Goal: Find specific page/section: Find specific page/section

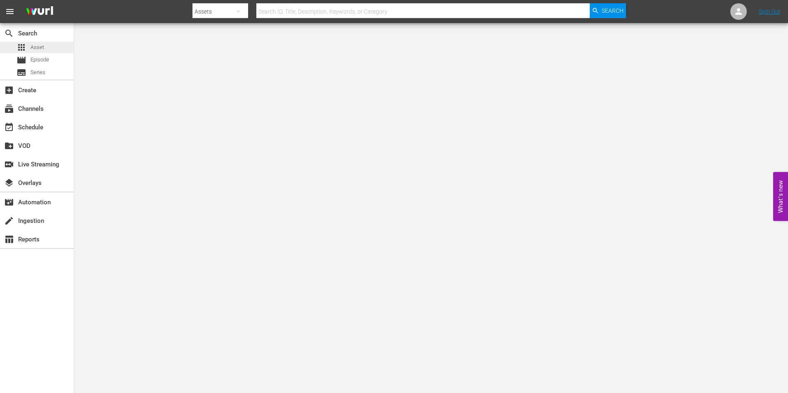
click at [51, 50] on div "apps Asset" at bounding box center [37, 48] width 74 height 12
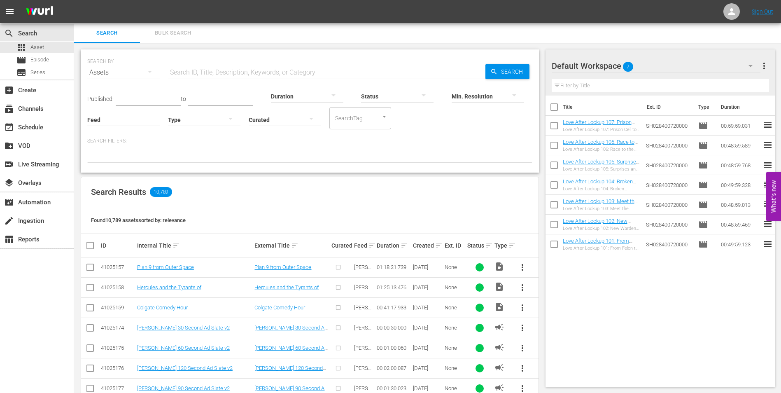
click at [219, 72] on input "text" at bounding box center [327, 73] width 318 height 20
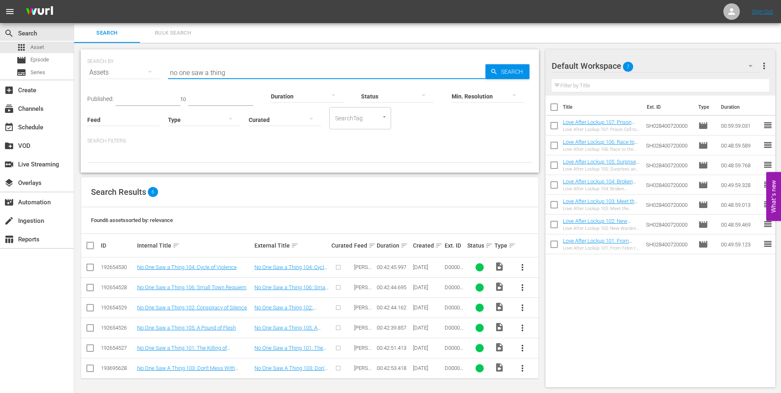
type input "no one saw a thing"
drag, startPoint x: 229, startPoint y: 72, endPoint x: 56, endPoint y: 51, distance: 174.7
click at [74, 0] on div "search Search apps Asset movie Episode subtitles Series add_box Create subscrip…" at bounding box center [427, 0] width 707 height 0
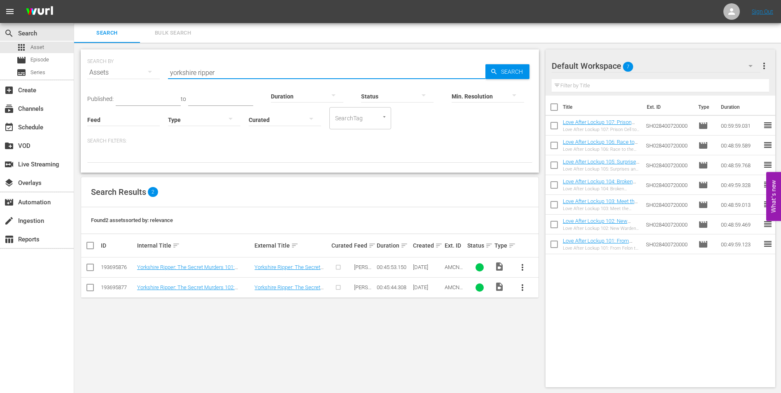
type input "yorkshire ripper"
drag, startPoint x: 226, startPoint y: 76, endPoint x: 165, endPoint y: 76, distance: 61.0
click at [165, 76] on div "SEARCH BY Search By Assets Search ID, Title, Description, Keywords, or Category…" at bounding box center [309, 68] width 445 height 30
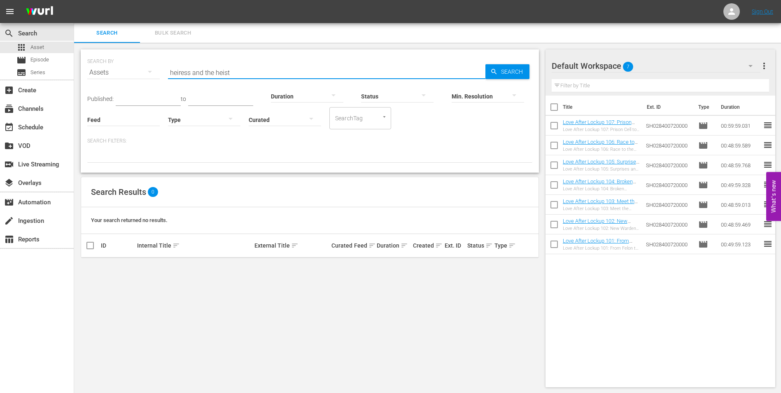
type input "heiress and the heist"
drag, startPoint x: 246, startPoint y: 69, endPoint x: 136, endPoint y: 61, distance: 110.3
click at [136, 61] on div "SEARCH BY Search By Assets Search ID, Title, Description, Keywords, or Category…" at bounding box center [309, 68] width 445 height 30
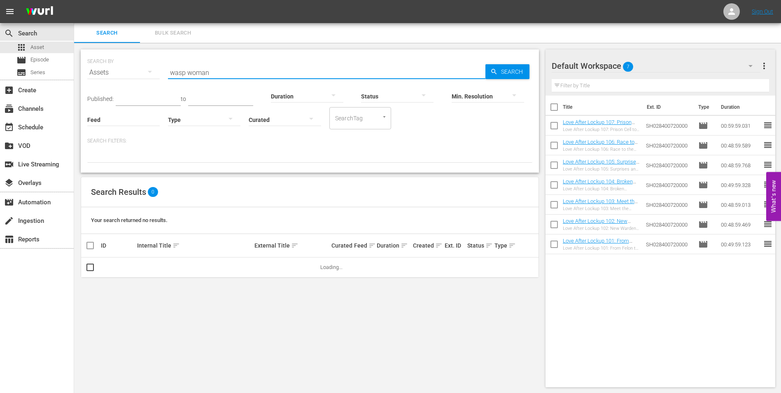
type input "wasp woman"
click at [281, 153] on div at bounding box center [309, 156] width 445 height 14
drag, startPoint x: 164, startPoint y: 72, endPoint x: 133, endPoint y: 69, distance: 31.0
click at [133, 69] on div "SEARCH BY Search By Assets Search ID, Title, Description, Keywords, or Category…" at bounding box center [309, 68] width 445 height 30
paste input "American Fable"
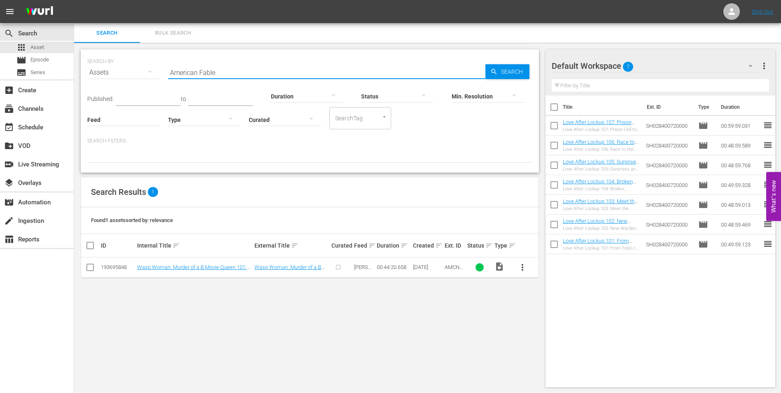
type input "American Fable"
drag, startPoint x: 236, startPoint y: 69, endPoint x: 147, endPoint y: 70, distance: 89.0
click at [147, 70] on div "SEARCH BY Search By Assets Search ID, Title, Description, Keywords, or Category…" at bounding box center [309, 68] width 445 height 30
paste input "Blog Wars"
type input "Blog Wars"
